Goal: Task Accomplishment & Management: Manage account settings

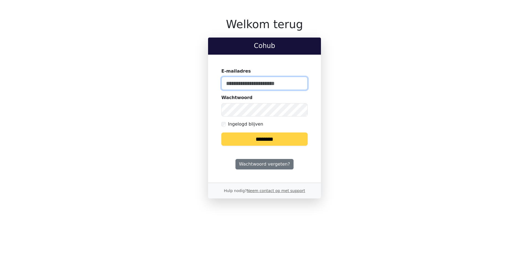
type input "**********"
click at [265, 143] on input "********" at bounding box center [264, 139] width 86 height 13
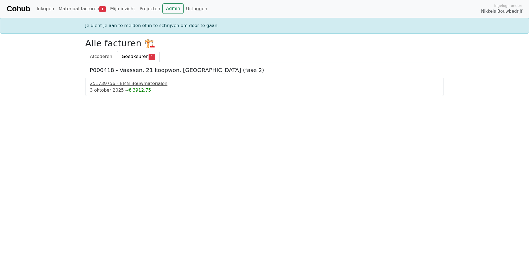
click at [113, 86] on div "251739756 - BMN Bouwmaterialen" at bounding box center [264, 83] width 349 height 7
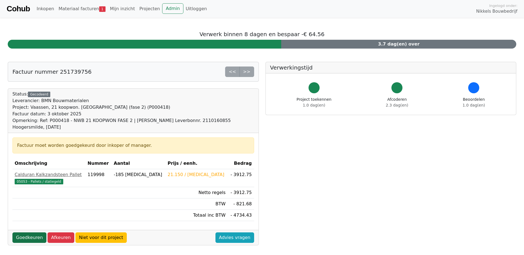
click at [25, 233] on link "Goedkeuren" at bounding box center [29, 238] width 34 height 11
